Goal: Find specific page/section: Find specific page/section

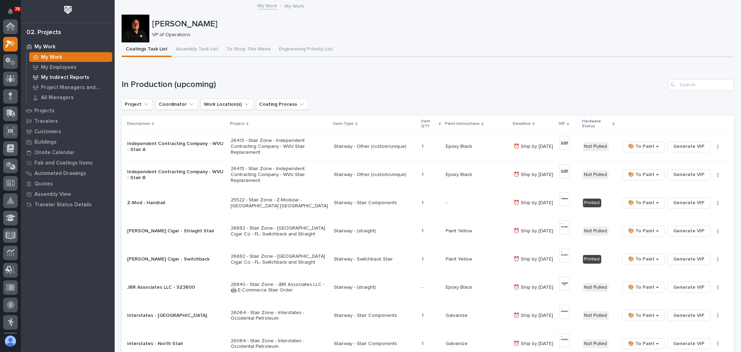
scroll to position [17, 0]
click at [46, 109] on p "Projects" at bounding box center [44, 111] width 20 height 6
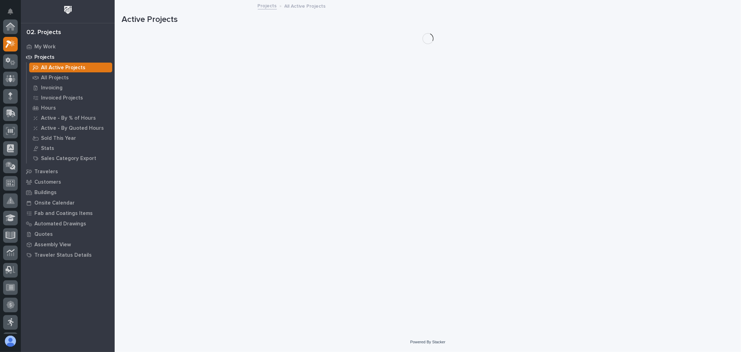
scroll to position [17, 0]
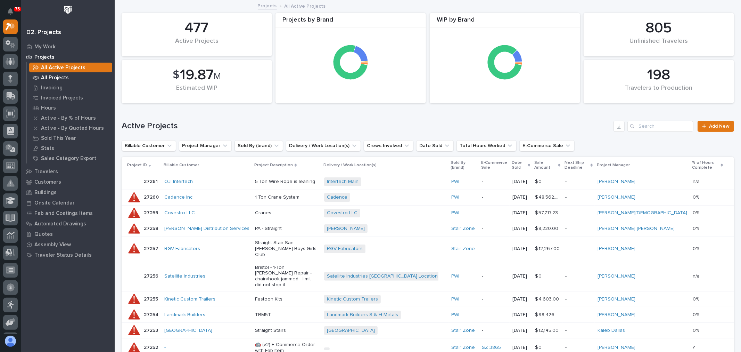
click at [59, 78] on p "All Projects" at bounding box center [55, 78] width 28 height 6
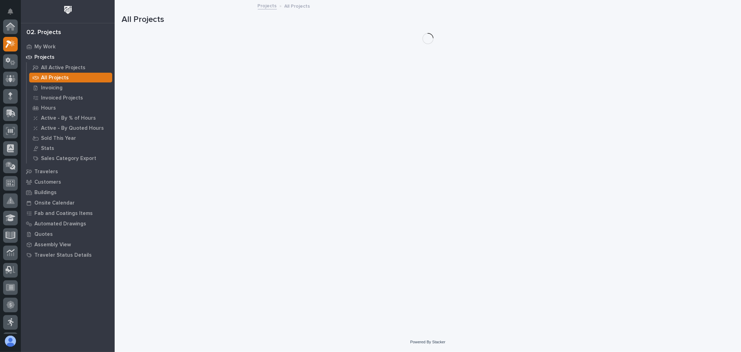
scroll to position [17, 0]
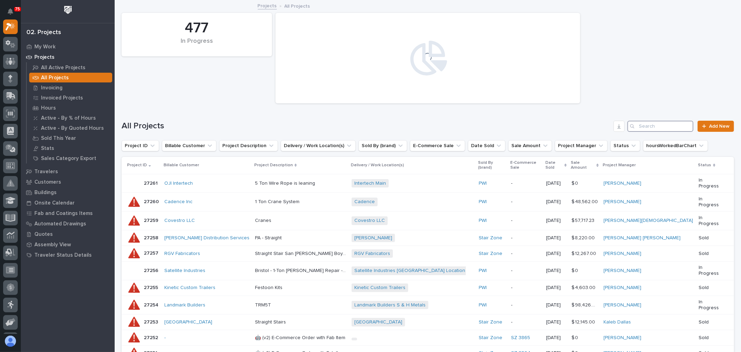
click at [656, 126] on input "Search" at bounding box center [661, 126] width 66 height 11
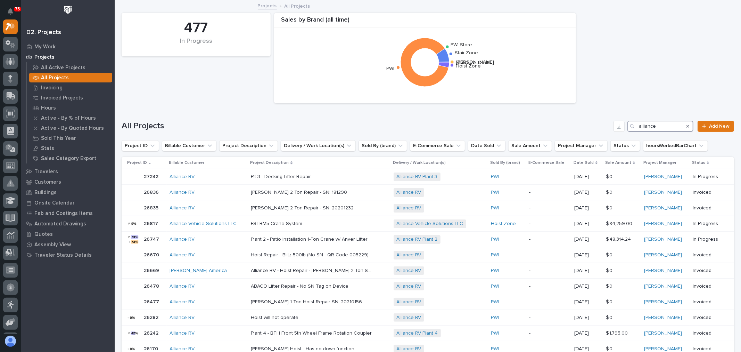
drag, startPoint x: 671, startPoint y: 125, endPoint x: 623, endPoint y: 124, distance: 48.3
click at [628, 124] on div "alliance" at bounding box center [661, 126] width 66 height 11
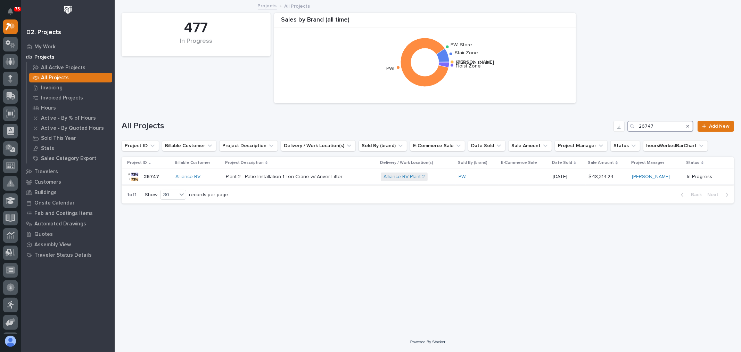
type input "26747"
click at [364, 177] on div "Plant 2 - Patio Installation 1-Ton Crane w/ Anver Lifter Plant 2 - Patio Instal…" at bounding box center [301, 176] width 150 height 11
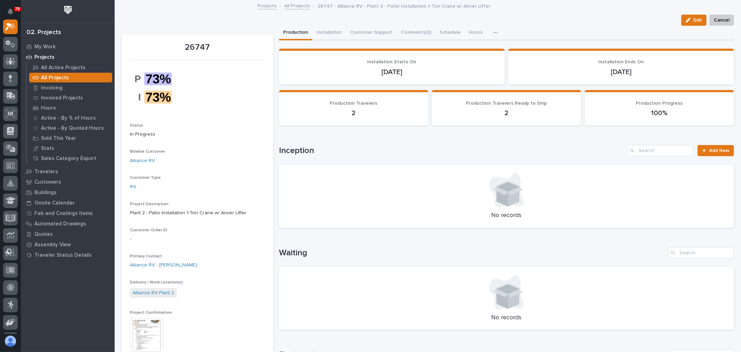
click at [154, 339] on img at bounding box center [146, 334] width 33 height 33
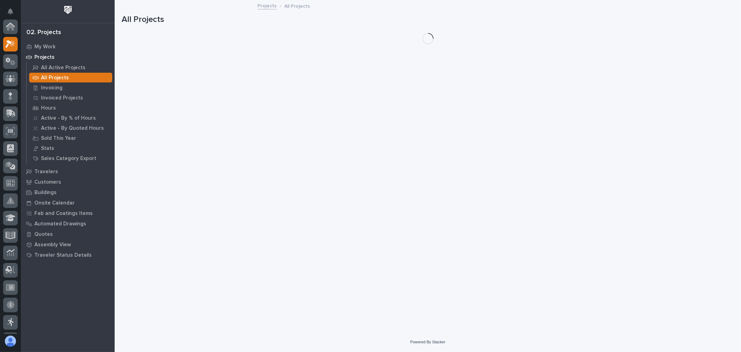
scroll to position [19, 0]
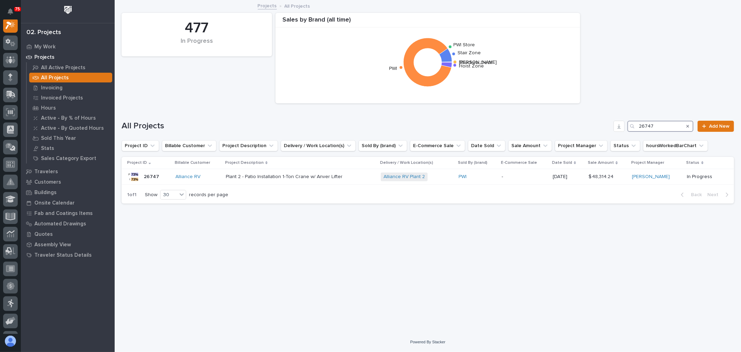
drag, startPoint x: 664, startPoint y: 125, endPoint x: 637, endPoint y: 127, distance: 27.2
click at [637, 127] on div "26747" at bounding box center [661, 126] width 66 height 11
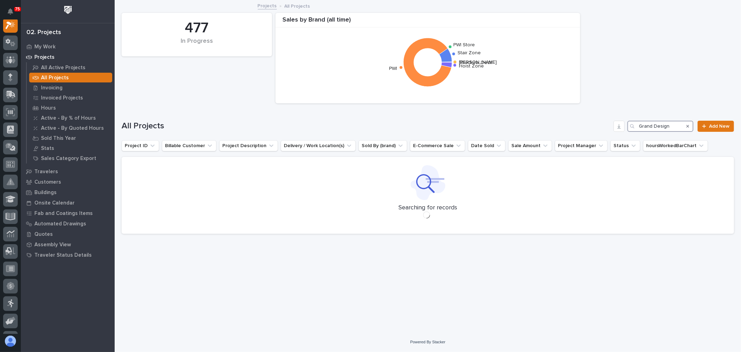
scroll to position [17, 0]
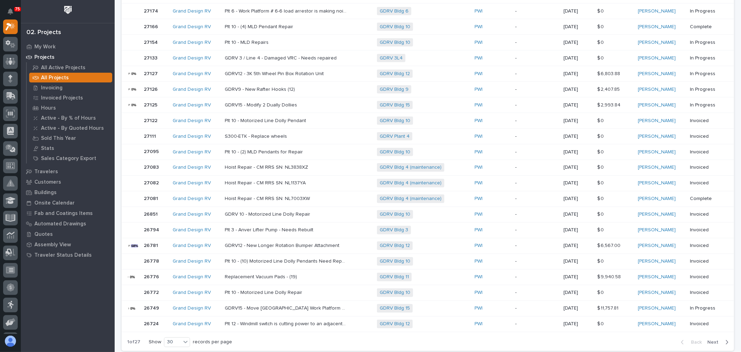
scroll to position [366, 0]
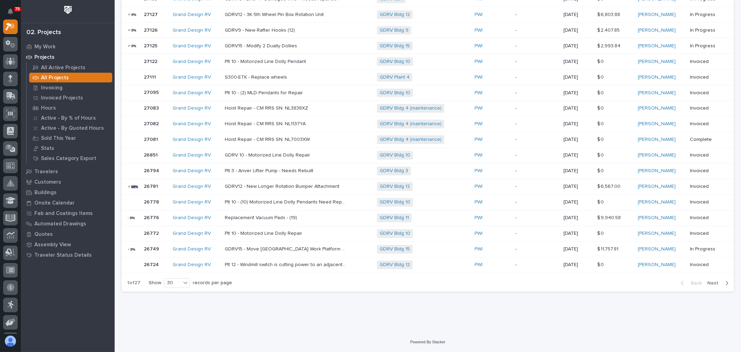
type input "Grand Design"
click at [727, 283] on icon "button" at bounding box center [728, 283] width 2 height 4
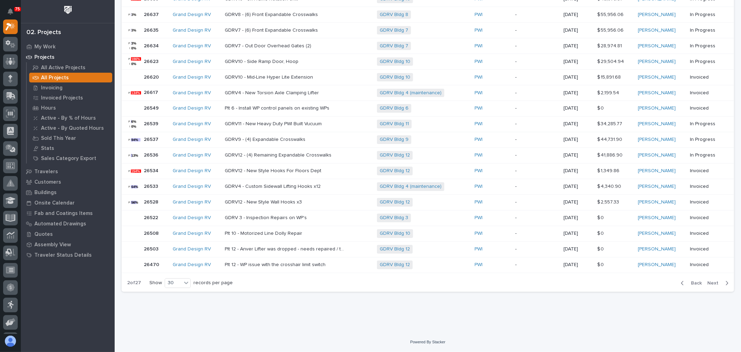
click at [316, 64] on p at bounding box center [286, 62] width 122 height 6
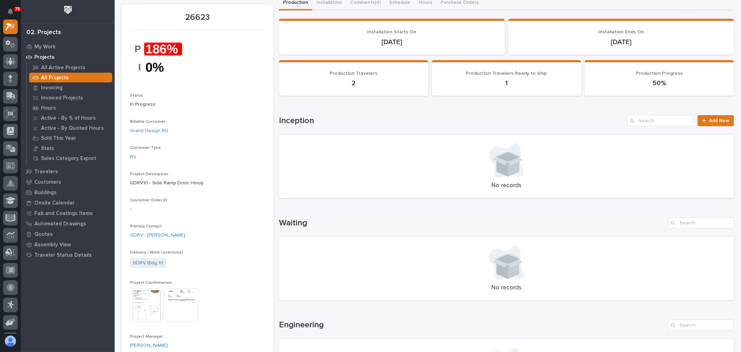
scroll to position [77, 0]
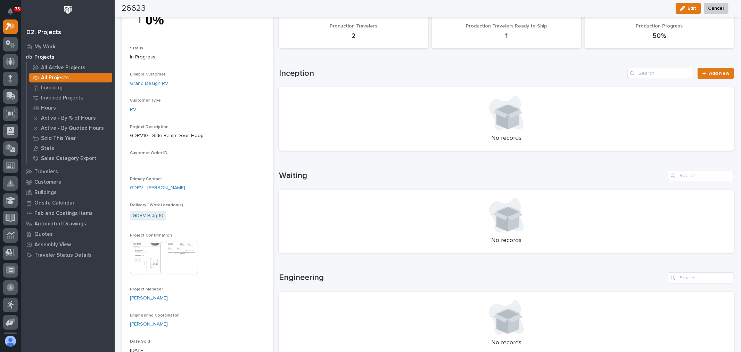
click at [157, 262] on img at bounding box center [146, 257] width 33 height 33
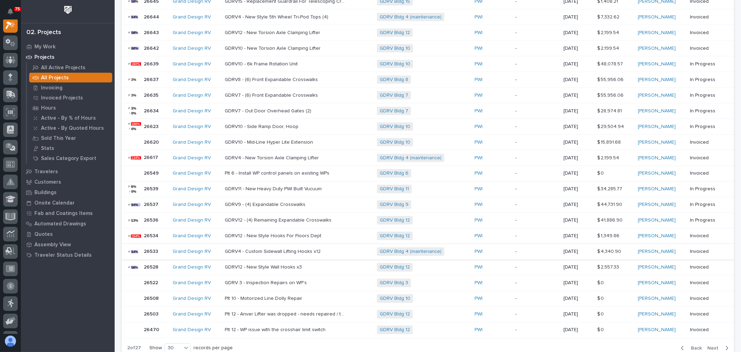
scroll to position [309, 0]
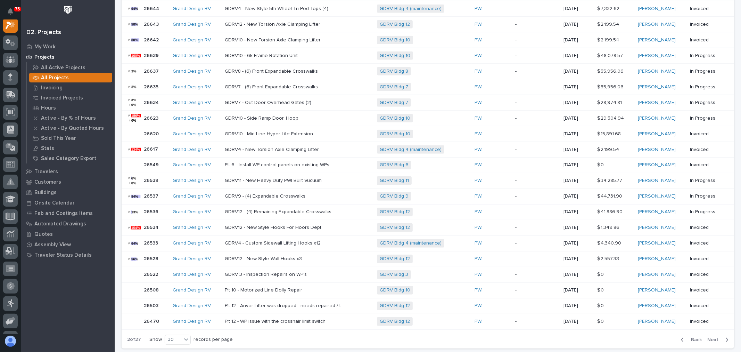
click at [318, 37] on p "GDRV10 - New Torsion Axle Clamping Lifter" at bounding box center [273, 39] width 97 height 7
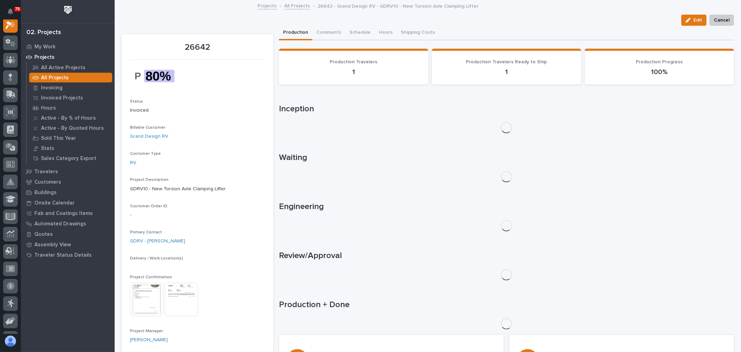
scroll to position [17, 0]
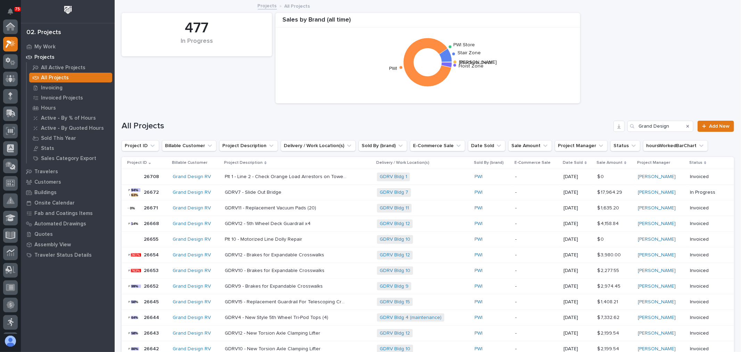
scroll to position [19, 0]
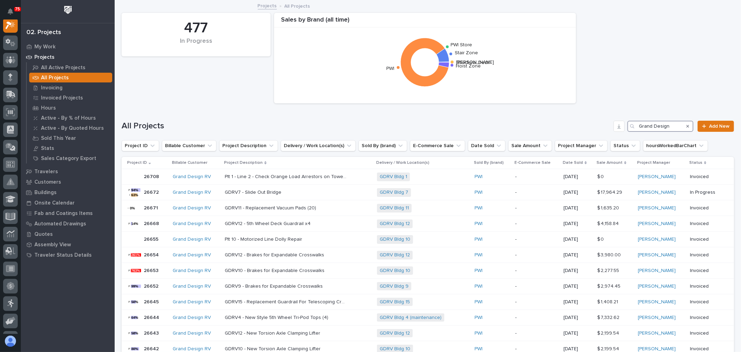
click at [666, 127] on input "Grand Design" at bounding box center [661, 126] width 66 height 11
type input "G"
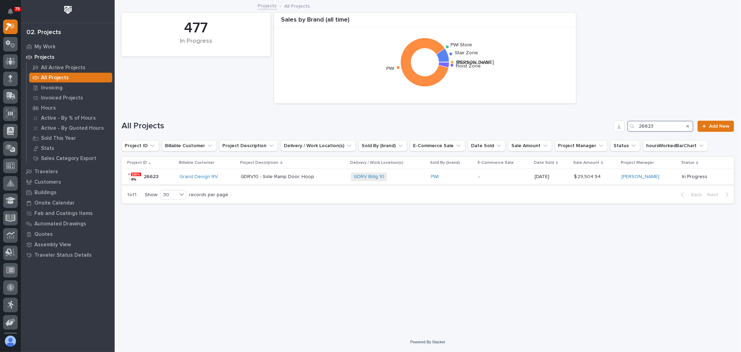
type input "26623"
click at [402, 175] on div "GDRV Bldg 10 + 0" at bounding box center [388, 176] width 74 height 9
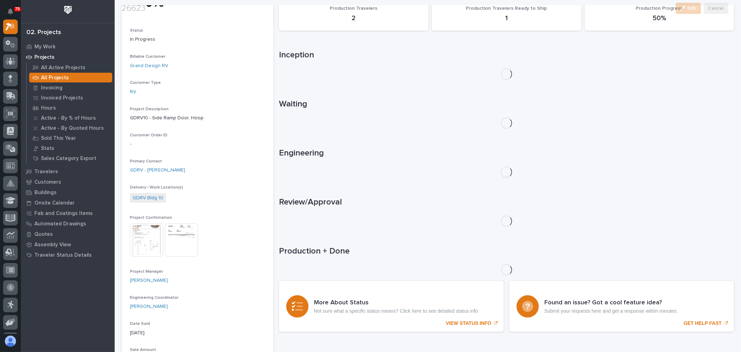
scroll to position [116, 0]
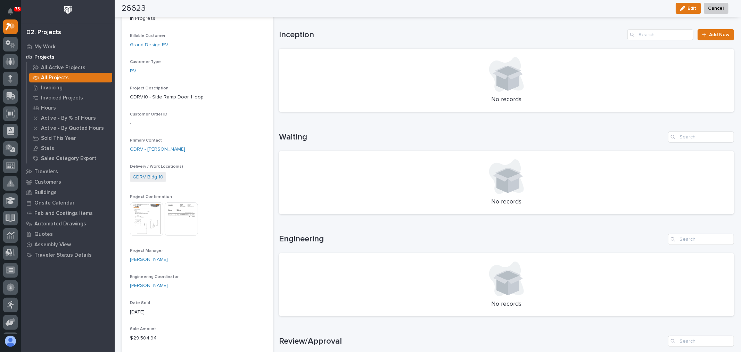
click at [144, 222] on img at bounding box center [146, 218] width 33 height 33
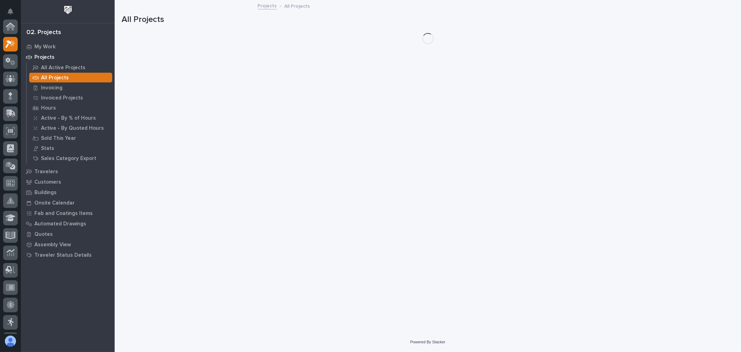
scroll to position [19, 0]
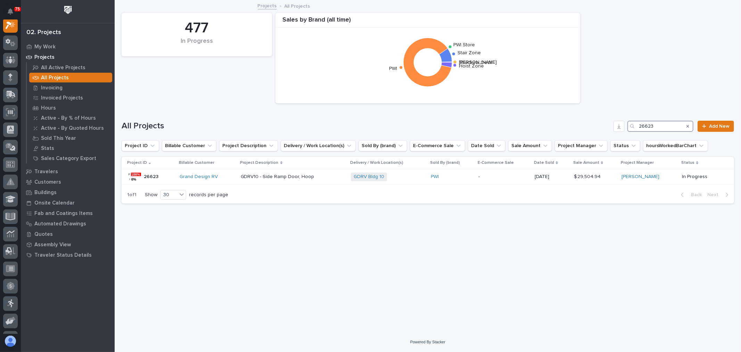
drag, startPoint x: 678, startPoint y: 127, endPoint x: 612, endPoint y: 126, distance: 66.4
click at [612, 126] on div "All Projects 26623 Add New" at bounding box center [428, 126] width 613 height 11
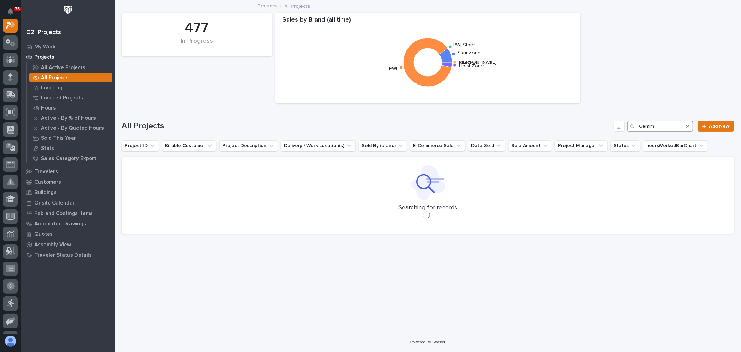
scroll to position [17, 0]
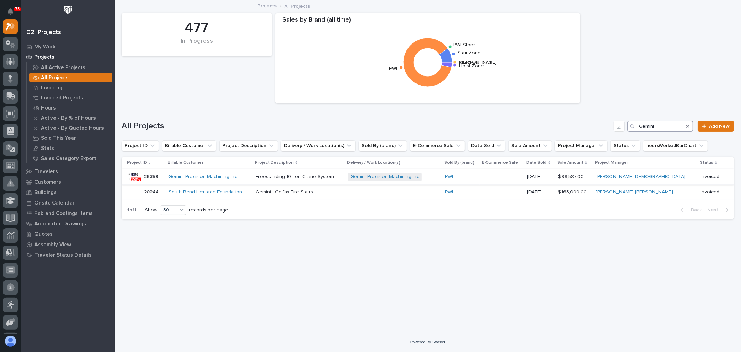
type input "Gemini"
click at [250, 175] on div "Gemini Precision Machining Inc" at bounding box center [210, 177] width 82 height 6
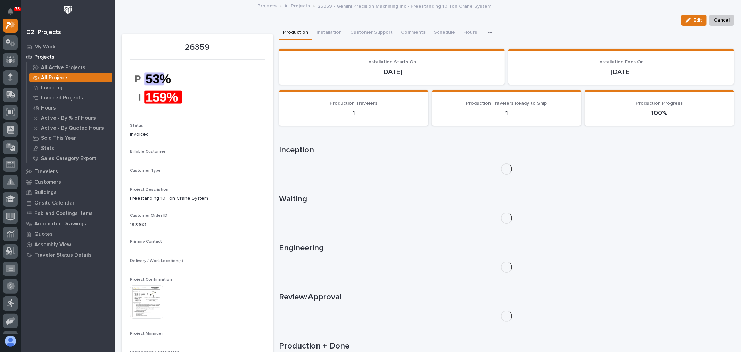
scroll to position [17, 0]
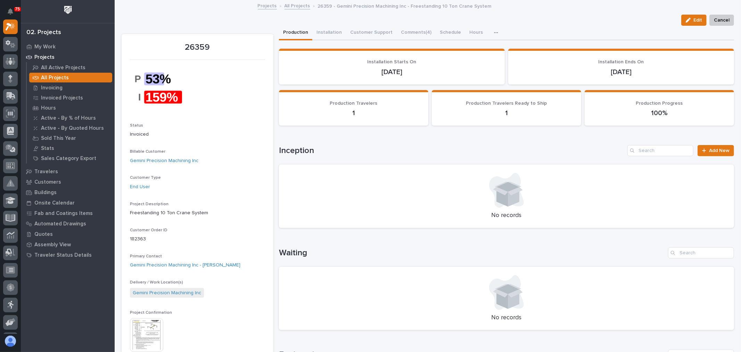
click at [153, 335] on img at bounding box center [146, 334] width 33 height 33
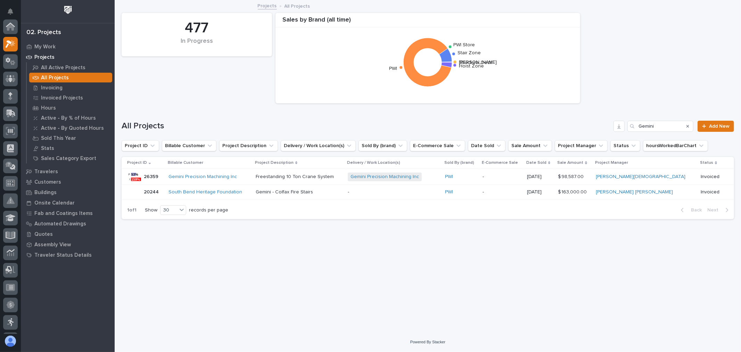
scroll to position [19, 0]
